Goal: Information Seeking & Learning: Learn about a topic

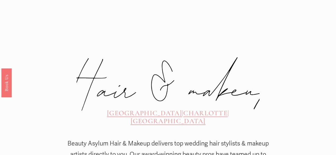
scroll to position [134, 0]
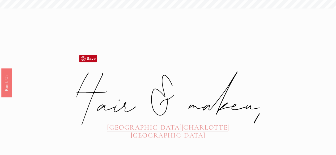
click at [114, 124] on span "[GEOGRAPHIC_DATA]" at bounding box center [144, 128] width 75 height 8
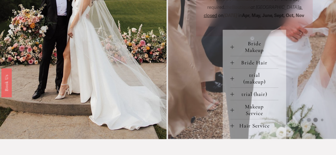
scroll to position [224, 0]
click at [247, 53] on span "Bride Makeup" at bounding box center [256, 46] width 45 height 13
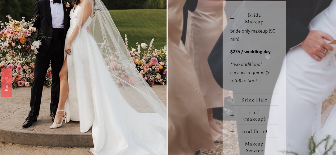
scroll to position [255, 0]
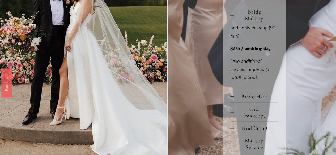
click at [244, 100] on span "Bride Hair" at bounding box center [256, 97] width 45 height 7
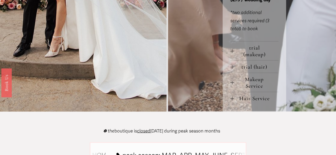
scroll to position [375, 0]
click at [244, 102] on span "Hair Service" at bounding box center [256, 98] width 45 height 7
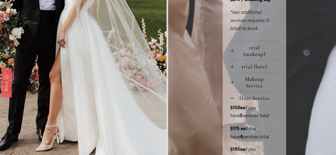
click at [244, 102] on span "Hair Service" at bounding box center [256, 98] width 45 height 7
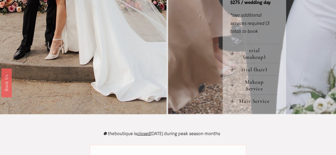
scroll to position [372, 0]
click at [253, 92] on span "Makeup Service" at bounding box center [256, 85] width 45 height 13
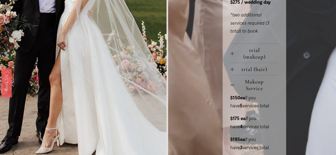
click at [253, 92] on span "Makeup Service" at bounding box center [256, 85] width 45 height 13
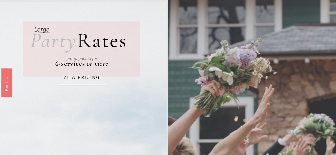
scroll to position [21, 0]
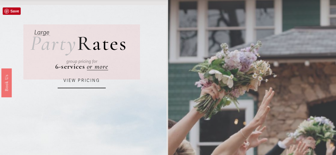
click at [99, 84] on link "VIEW PRICING" at bounding box center [82, 81] width 48 height 15
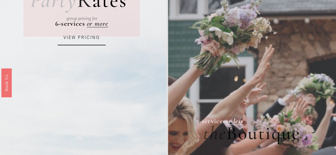
scroll to position [0, 0]
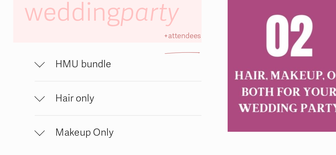
scroll to position [293, 0]
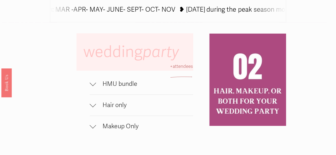
click at [127, 88] on span "HMU bundle" at bounding box center [144, 84] width 97 height 8
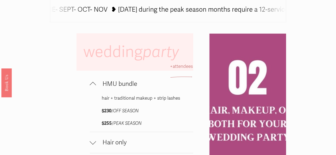
click at [127, 88] on span "HMU bundle" at bounding box center [144, 84] width 97 height 8
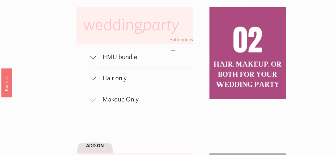
scroll to position [320, 0]
click at [124, 82] on span "Hair only" at bounding box center [144, 78] width 97 height 8
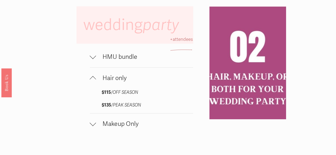
click at [124, 82] on span "Hair only" at bounding box center [144, 78] width 97 height 8
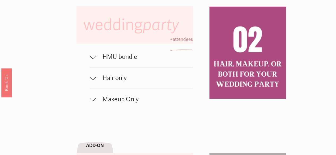
click at [122, 103] on span "Makeup Only" at bounding box center [144, 100] width 97 height 8
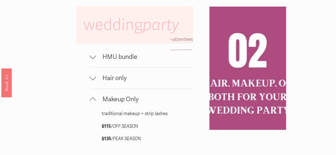
click at [122, 103] on span "Makeup Only" at bounding box center [144, 100] width 97 height 8
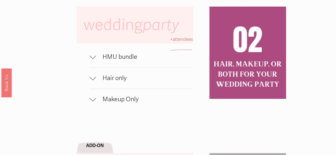
click at [122, 103] on span "Makeup Only" at bounding box center [144, 100] width 97 height 8
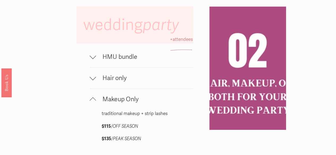
click at [122, 103] on span "Makeup Only" at bounding box center [144, 100] width 97 height 8
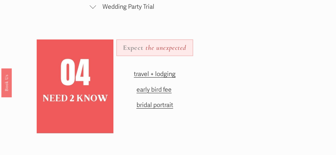
scroll to position [585, 0]
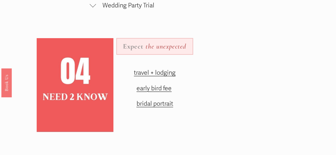
click at [159, 108] on span "bridal portrait" at bounding box center [154, 104] width 37 height 8
